Goal: Check status: Check status

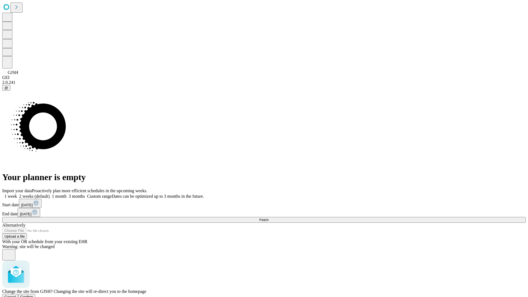
click at [33, 295] on span "Confirm" at bounding box center [26, 297] width 13 height 4
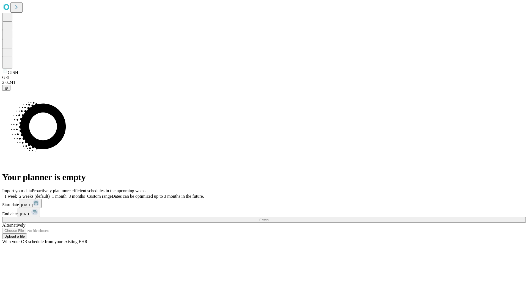
click at [17, 194] on label "1 week" at bounding box center [9, 196] width 15 height 5
click at [269, 218] on span "Fetch" at bounding box center [264, 220] width 9 height 4
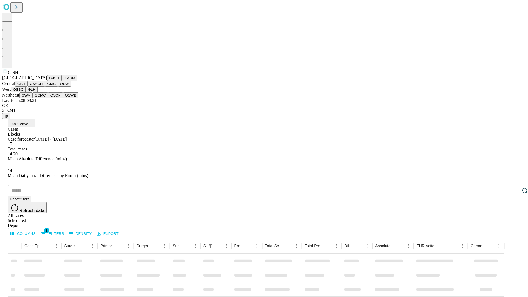
click at [61, 81] on button "GMCM" at bounding box center [69, 78] width 16 height 6
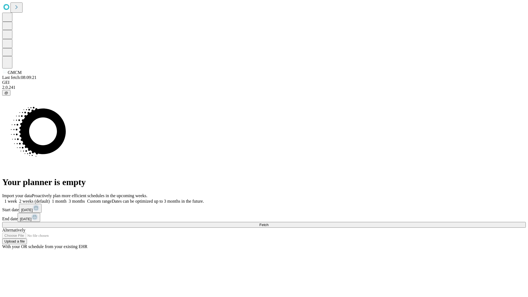
click at [17, 199] on label "1 week" at bounding box center [9, 201] width 15 height 5
click at [269, 223] on span "Fetch" at bounding box center [264, 225] width 9 height 4
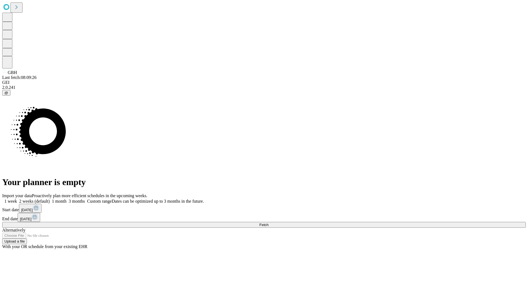
click at [17, 199] on label "1 week" at bounding box center [9, 201] width 15 height 5
click at [269, 223] on span "Fetch" at bounding box center [264, 225] width 9 height 4
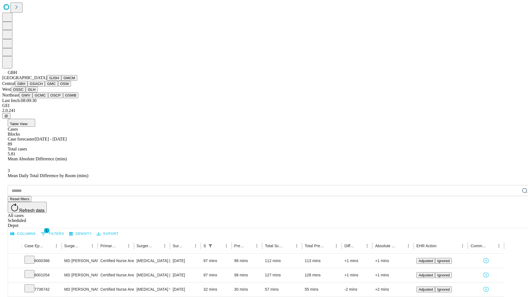
click at [43, 87] on button "GSACH" at bounding box center [36, 84] width 17 height 6
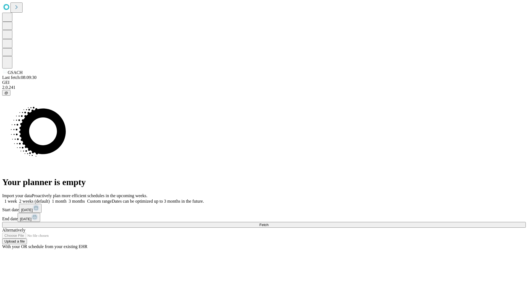
click at [17, 199] on label "1 week" at bounding box center [9, 201] width 15 height 5
click at [269, 223] on span "Fetch" at bounding box center [264, 225] width 9 height 4
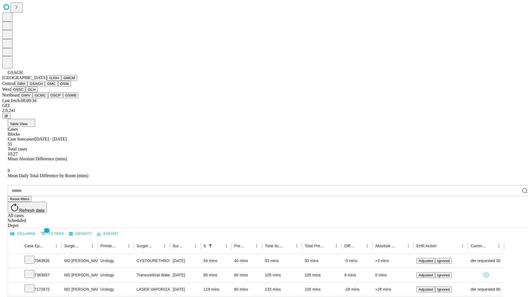
click at [45, 87] on button "GMC" at bounding box center [51, 84] width 13 height 6
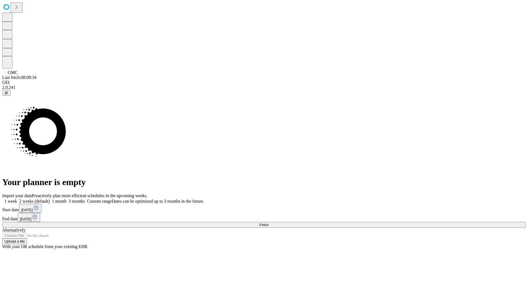
click at [17, 199] on label "1 week" at bounding box center [9, 201] width 15 height 5
click at [269, 223] on span "Fetch" at bounding box center [264, 225] width 9 height 4
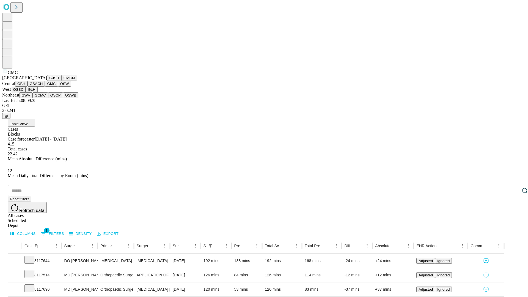
click at [58, 87] on button "OSW" at bounding box center [64, 84] width 13 height 6
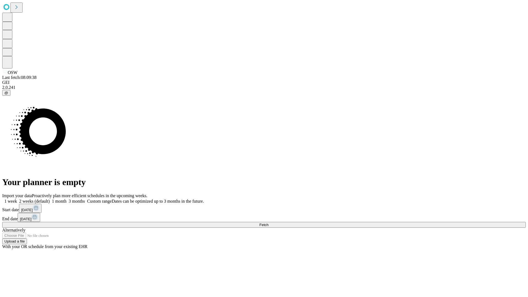
click at [17, 199] on label "1 week" at bounding box center [9, 201] width 15 height 5
click at [269, 223] on span "Fetch" at bounding box center [264, 225] width 9 height 4
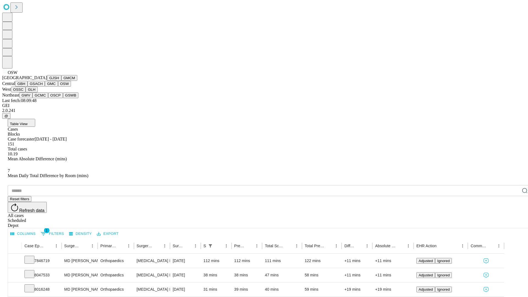
click at [26, 92] on button "OSSC" at bounding box center [18, 90] width 15 height 6
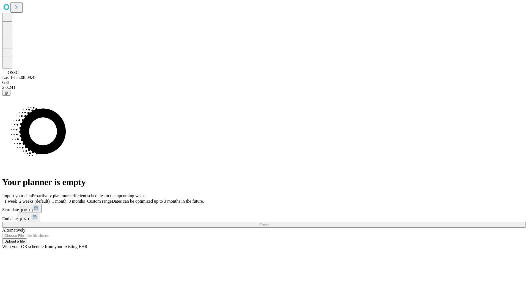
click at [17, 199] on label "1 week" at bounding box center [9, 201] width 15 height 5
click at [269, 223] on span "Fetch" at bounding box center [264, 225] width 9 height 4
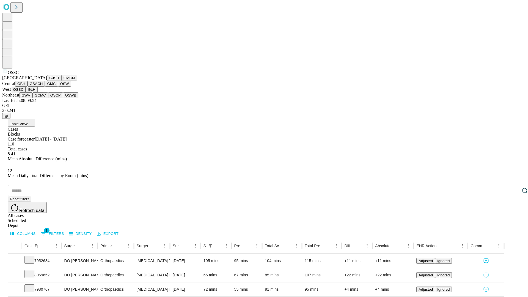
click at [37, 92] on button "GLH" at bounding box center [32, 90] width 12 height 6
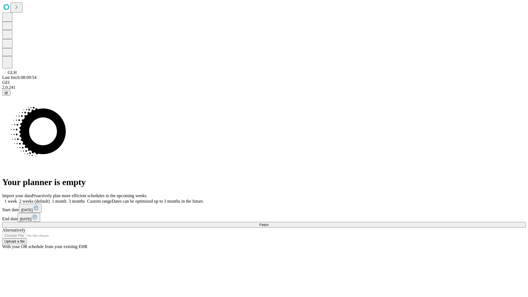
click at [17, 199] on label "1 week" at bounding box center [9, 201] width 15 height 5
click at [269, 223] on span "Fetch" at bounding box center [264, 225] width 9 height 4
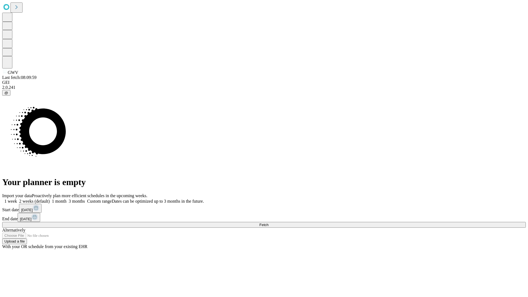
click at [269, 223] on span "Fetch" at bounding box center [264, 225] width 9 height 4
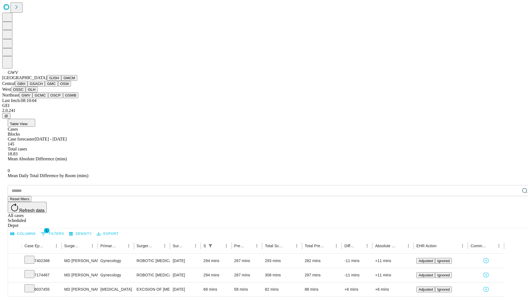
click at [43, 98] on button "GCMC" at bounding box center [40, 95] width 16 height 6
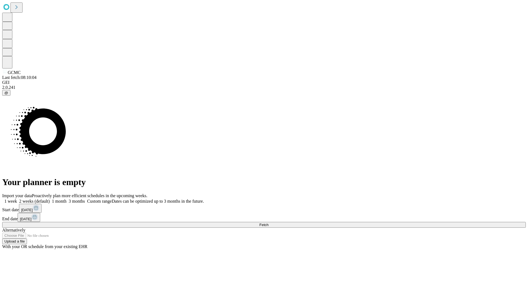
click at [17, 199] on label "1 week" at bounding box center [9, 201] width 15 height 5
click at [269, 223] on span "Fetch" at bounding box center [264, 225] width 9 height 4
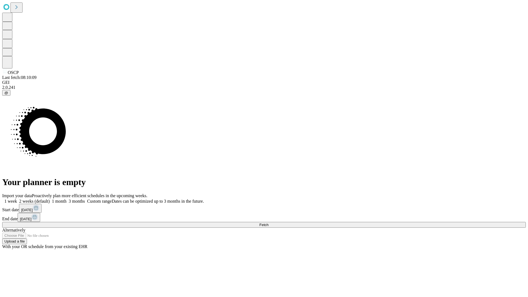
click at [17, 199] on label "1 week" at bounding box center [9, 201] width 15 height 5
click at [269, 223] on span "Fetch" at bounding box center [264, 225] width 9 height 4
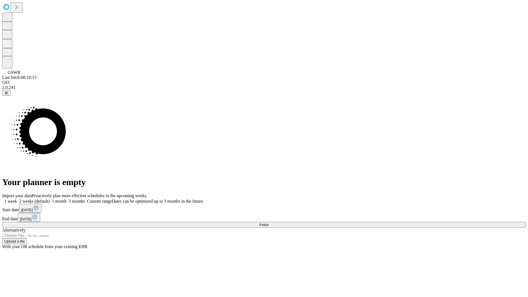
click at [17, 199] on label "1 week" at bounding box center [9, 201] width 15 height 5
click at [269, 223] on span "Fetch" at bounding box center [264, 225] width 9 height 4
